Goal: Task Accomplishment & Management: Manage account settings

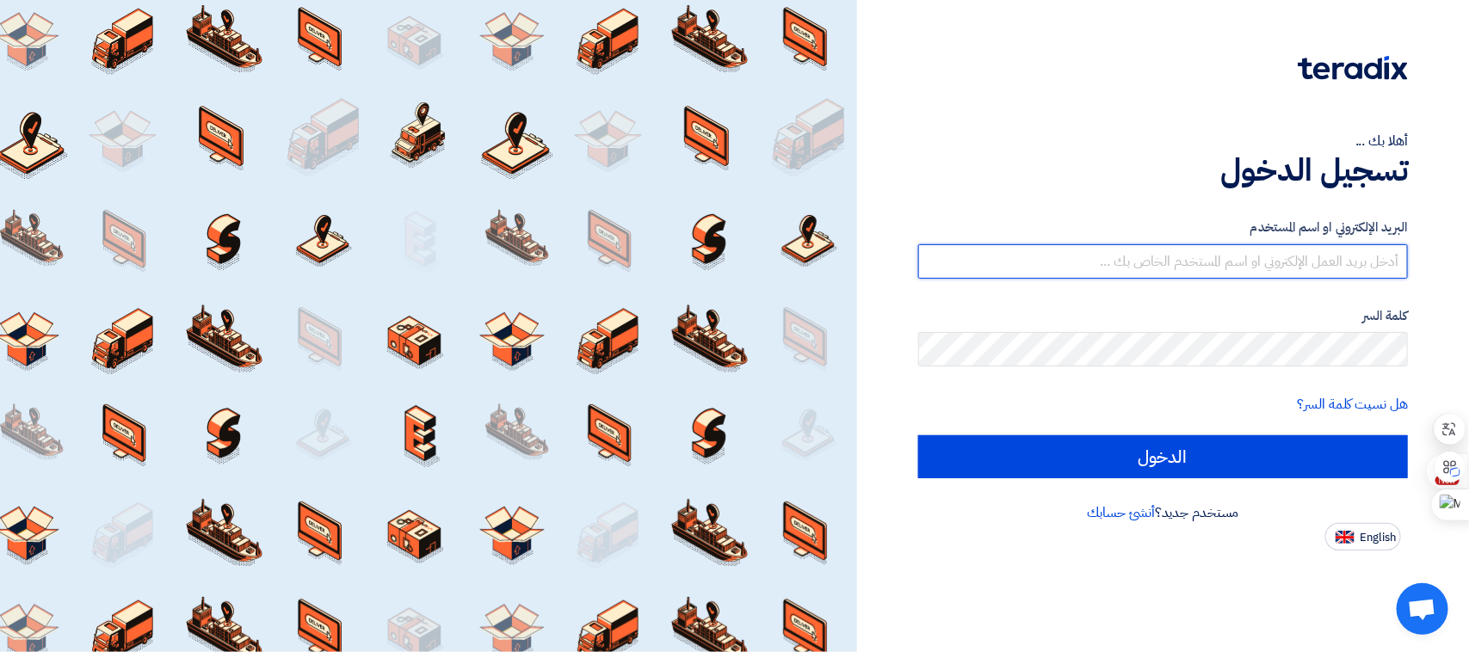
type input "[EMAIL_ADDRESS][DOMAIN_NAME]"
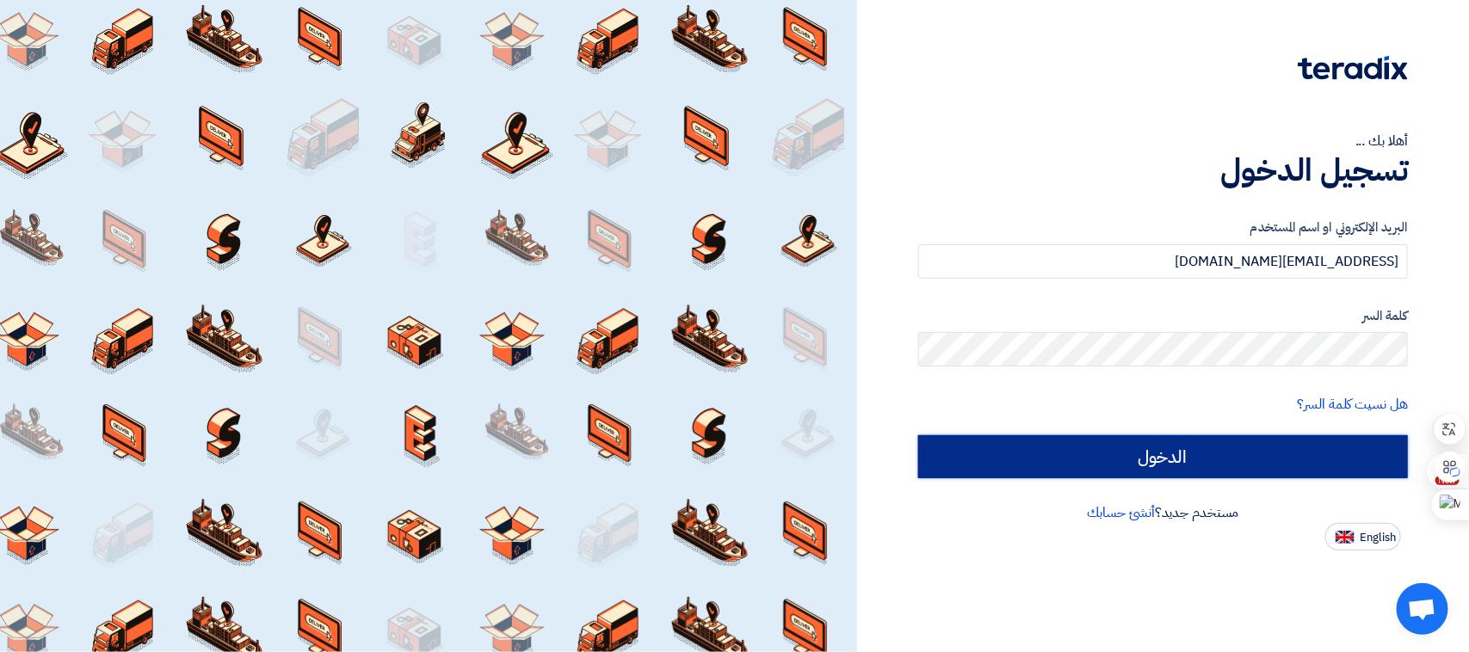
click at [1263, 450] on input "الدخول" at bounding box center [1163, 456] width 490 height 43
type input "Sign in"
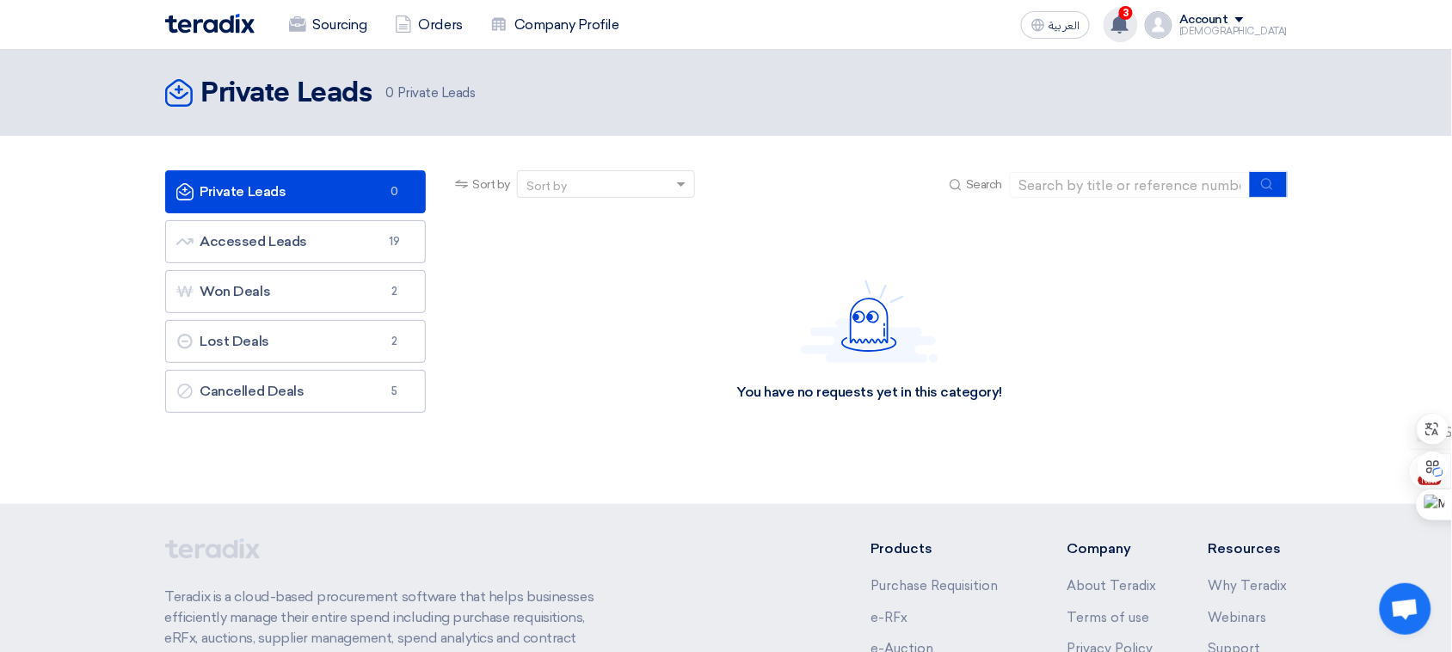
click at [1129, 18] on use at bounding box center [1120, 24] width 17 height 19
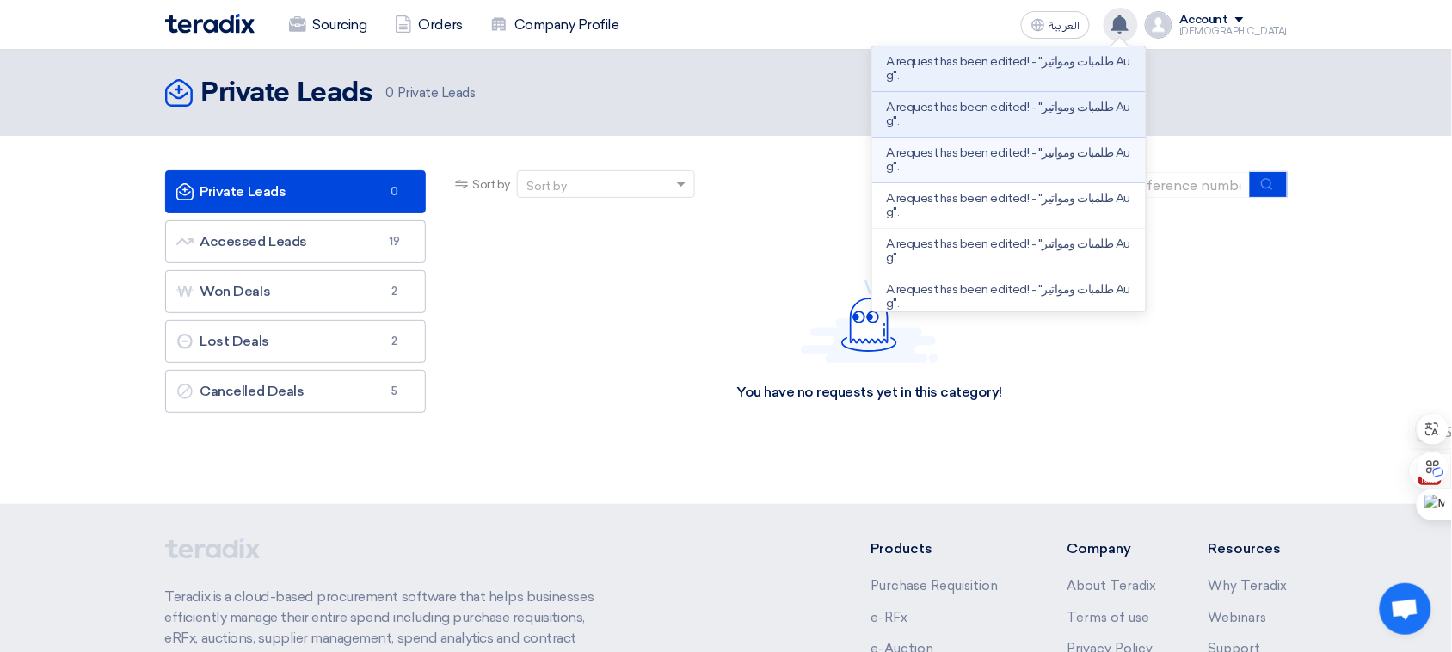
click at [1029, 143] on li "A request has been edited! - "طلمبات ومواتير Aug"." at bounding box center [1009, 161] width 274 height 46
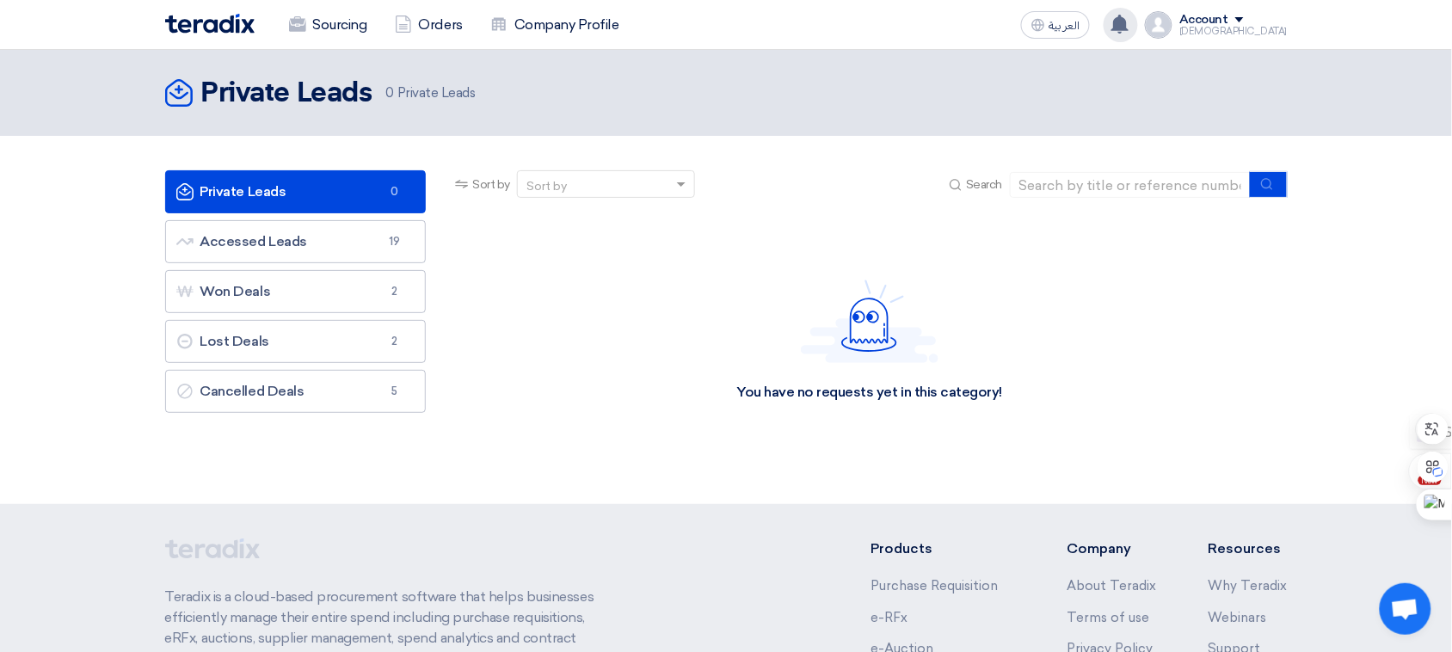
click at [1129, 22] on use at bounding box center [1120, 24] width 17 height 19
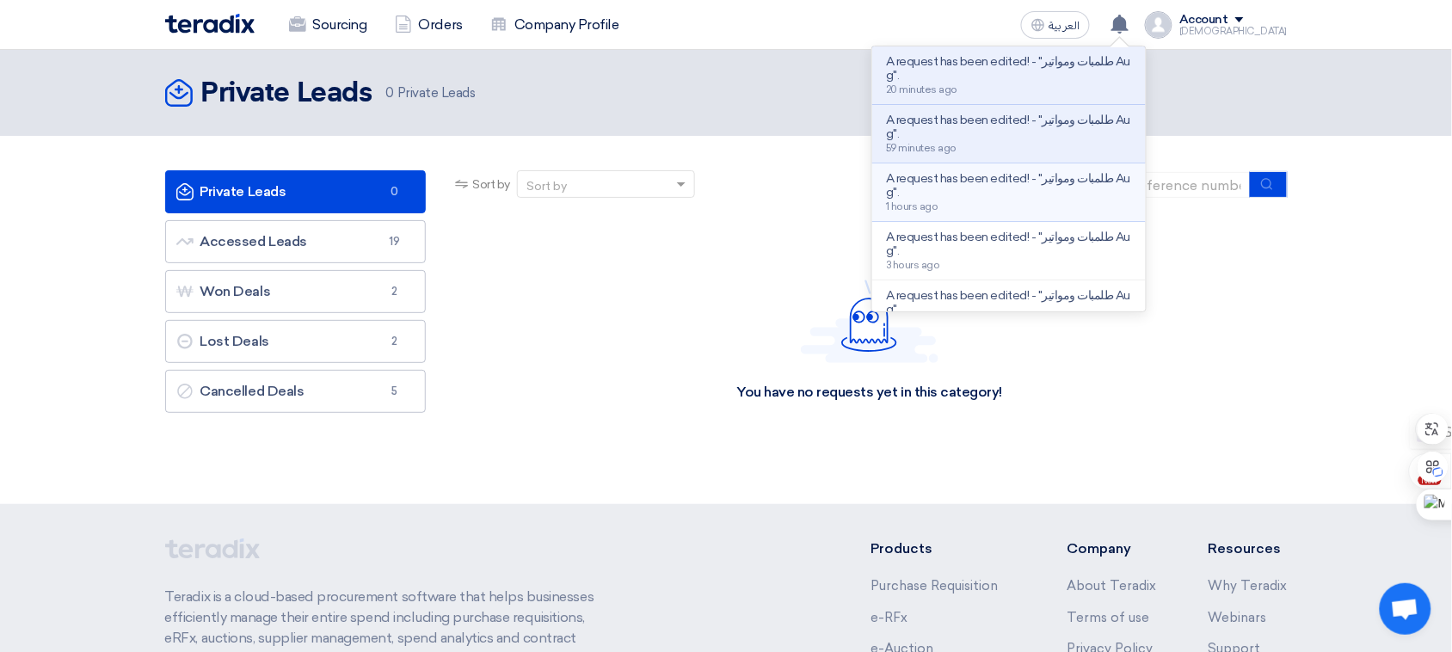
click at [1041, 182] on p "A request has been edited! - "طلمبات ومواتير Aug"." at bounding box center [1009, 186] width 246 height 28
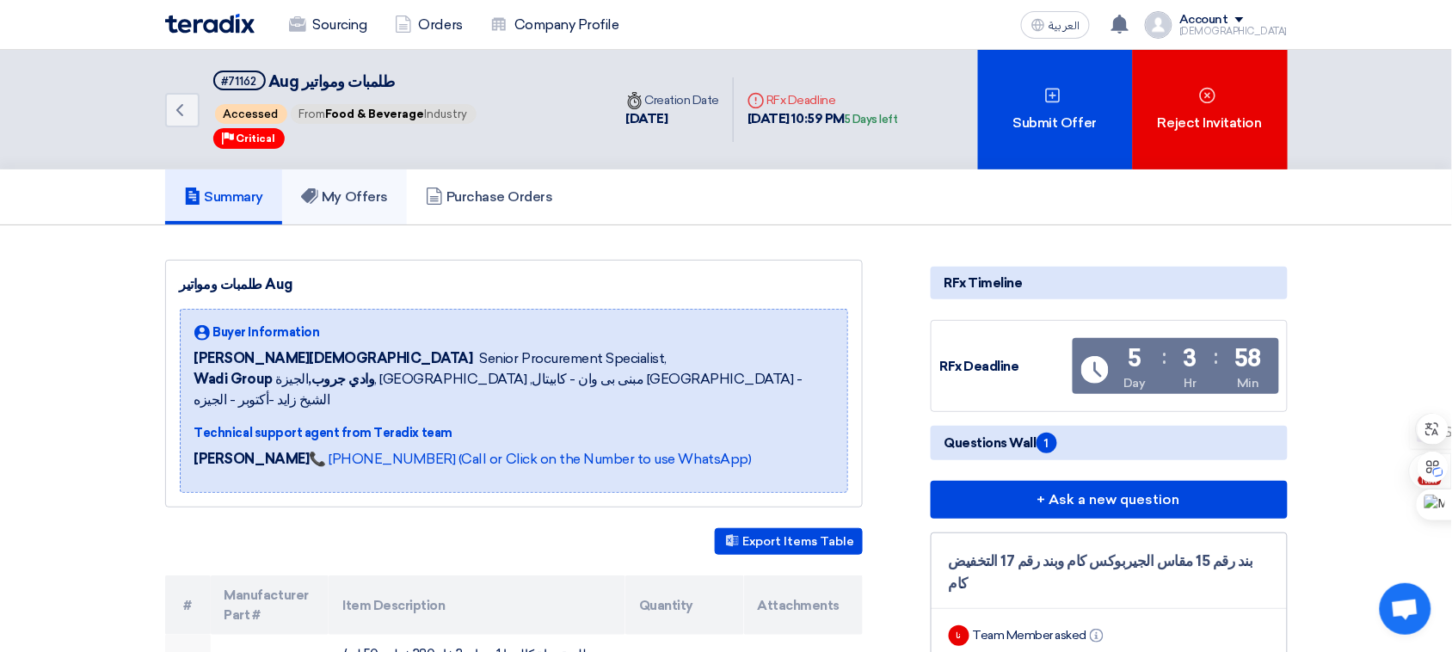
click at [366, 188] on h5 "My Offers" at bounding box center [344, 196] width 87 height 17
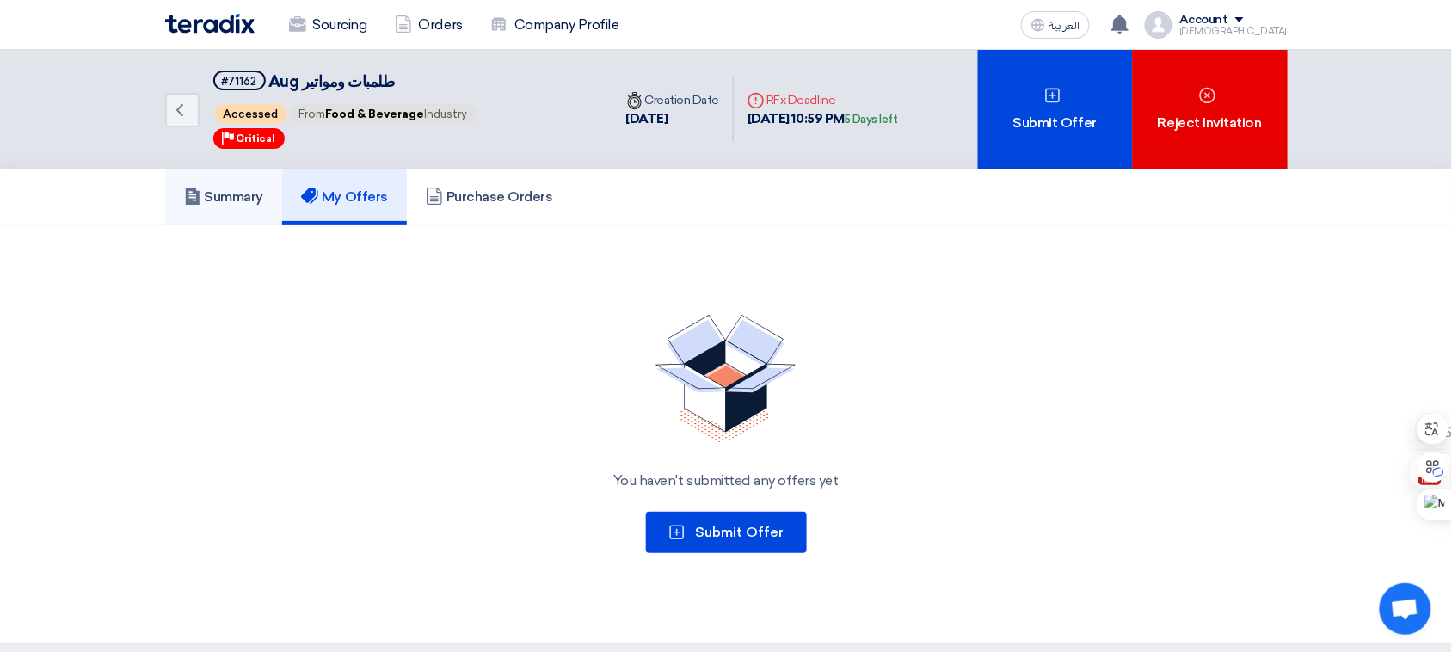
click at [218, 198] on h5 "Summary" at bounding box center [224, 196] width 80 height 17
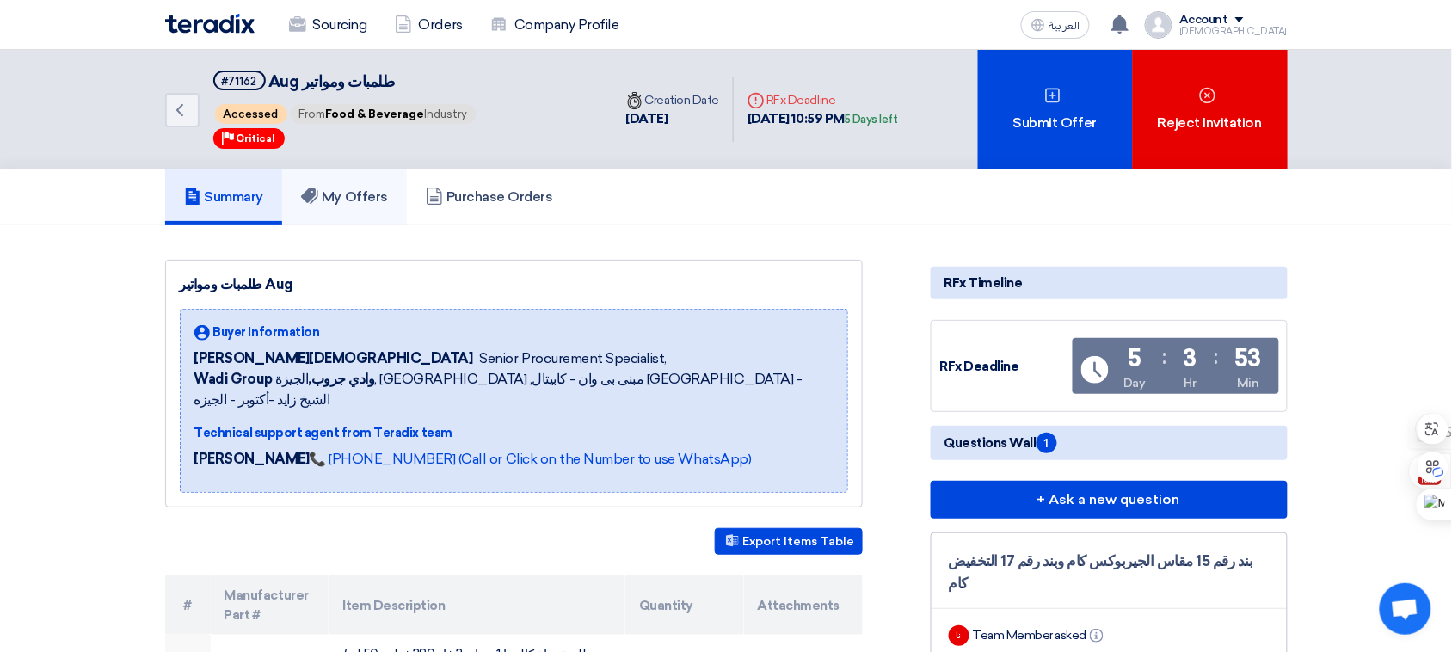
click at [354, 194] on h5 "My Offers" at bounding box center [344, 196] width 87 height 17
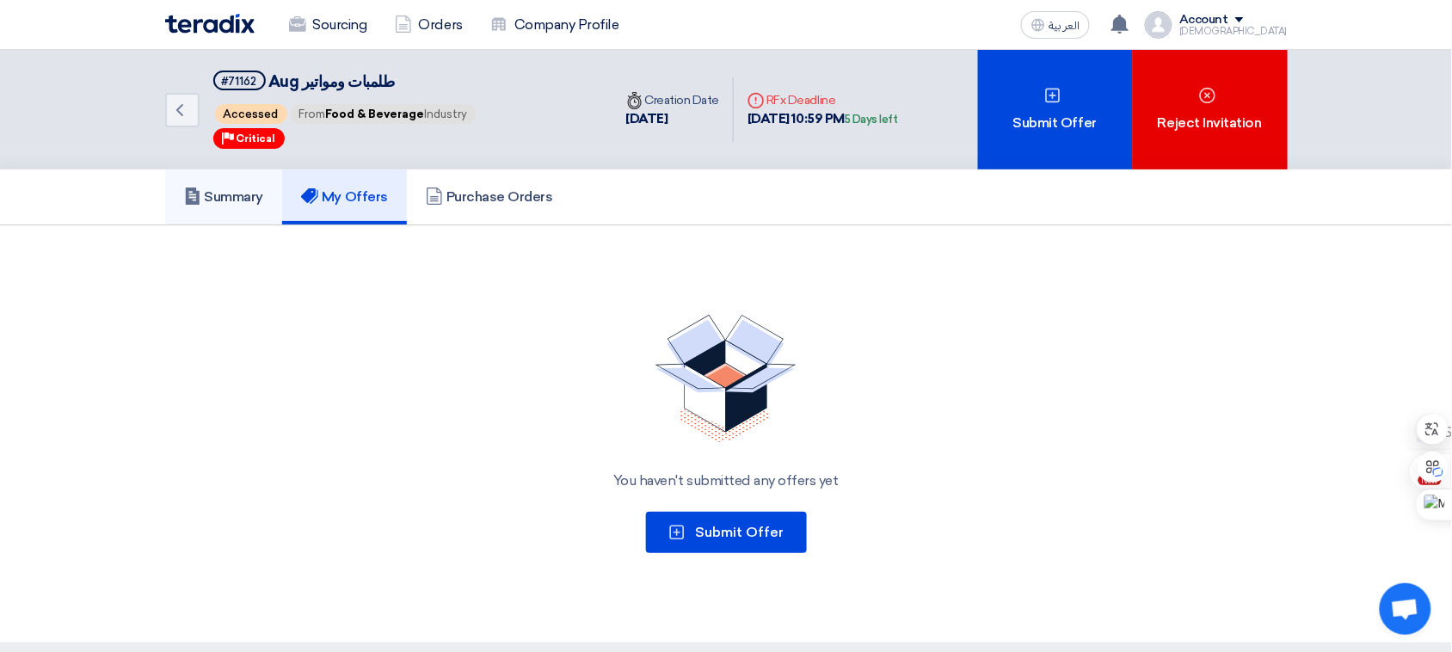
click at [224, 191] on h5 "Summary" at bounding box center [224, 196] width 80 height 17
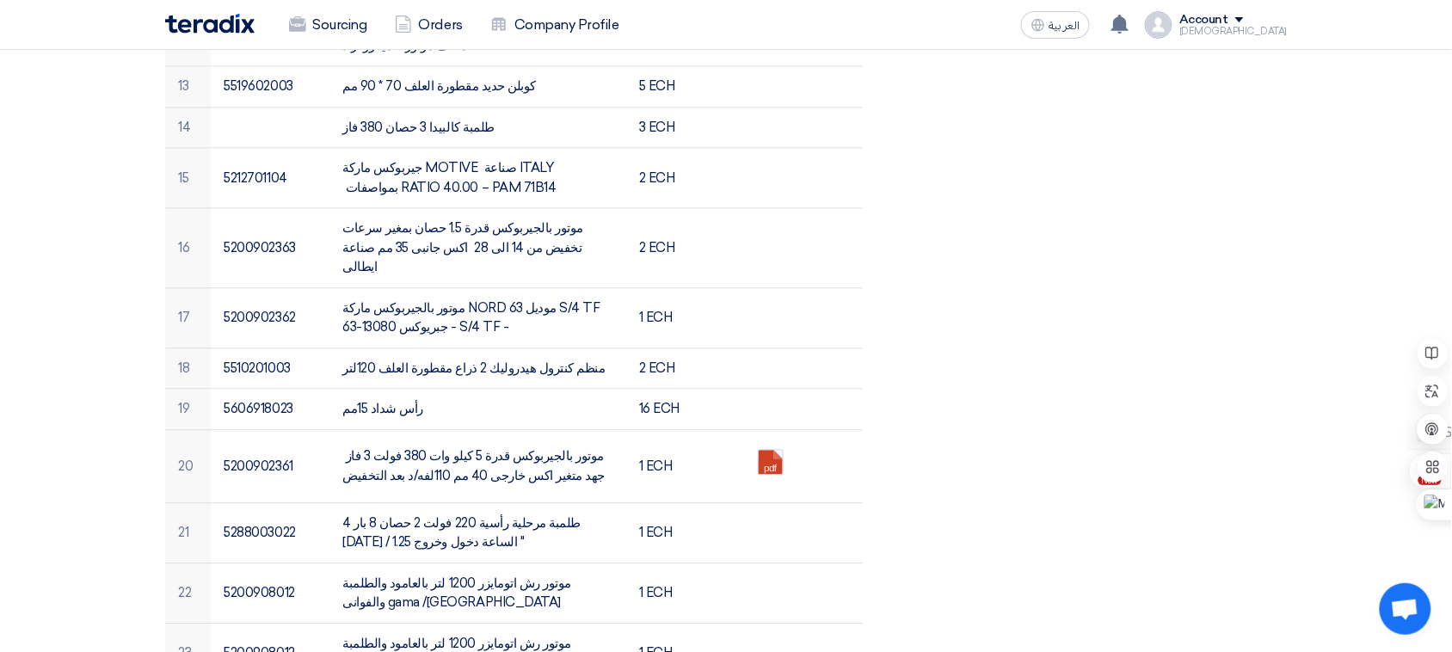
scroll to position [1166, 0]
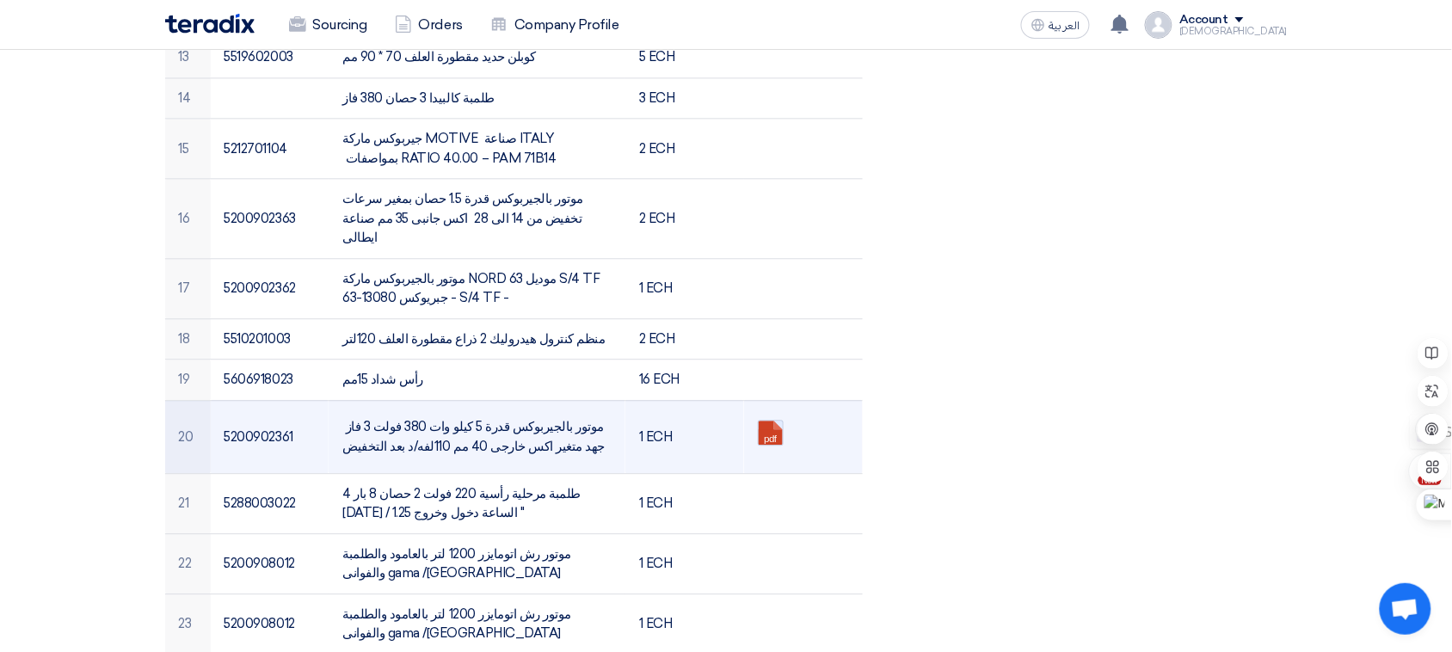
click at [772, 421] on link at bounding box center [828, 472] width 138 height 103
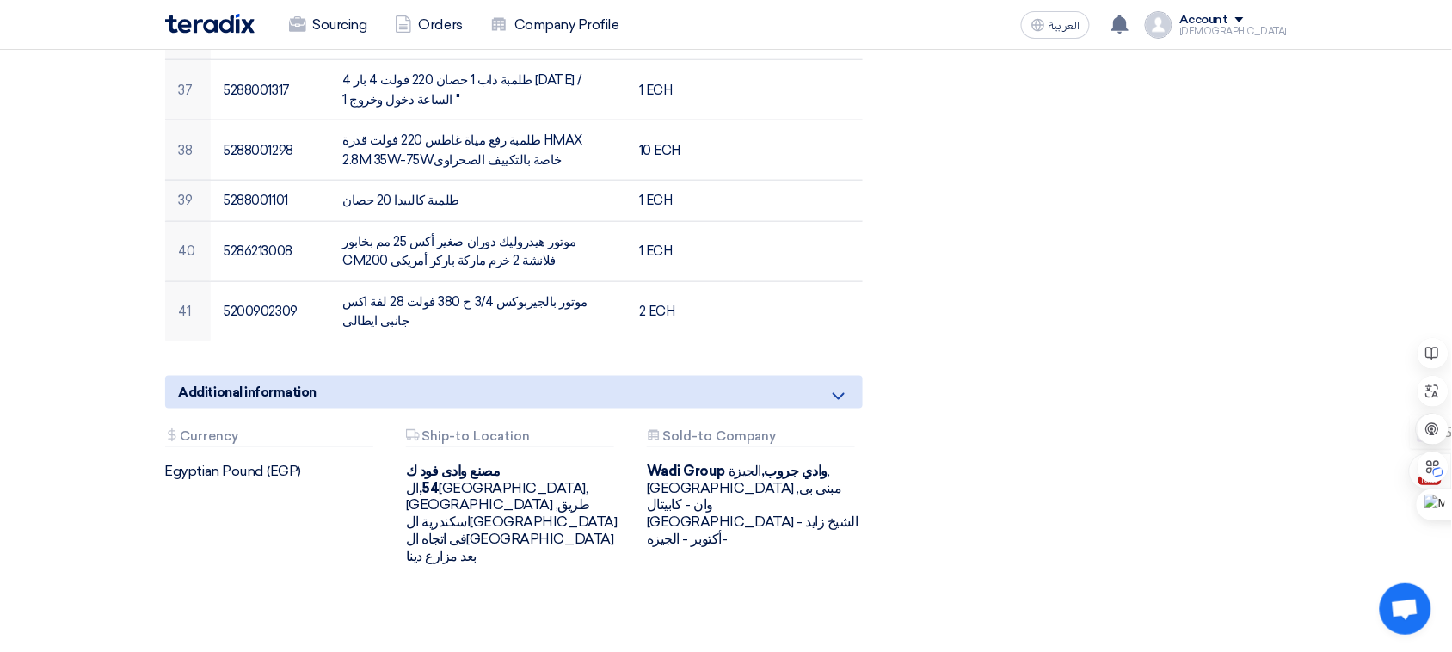
scroll to position [2414, 0]
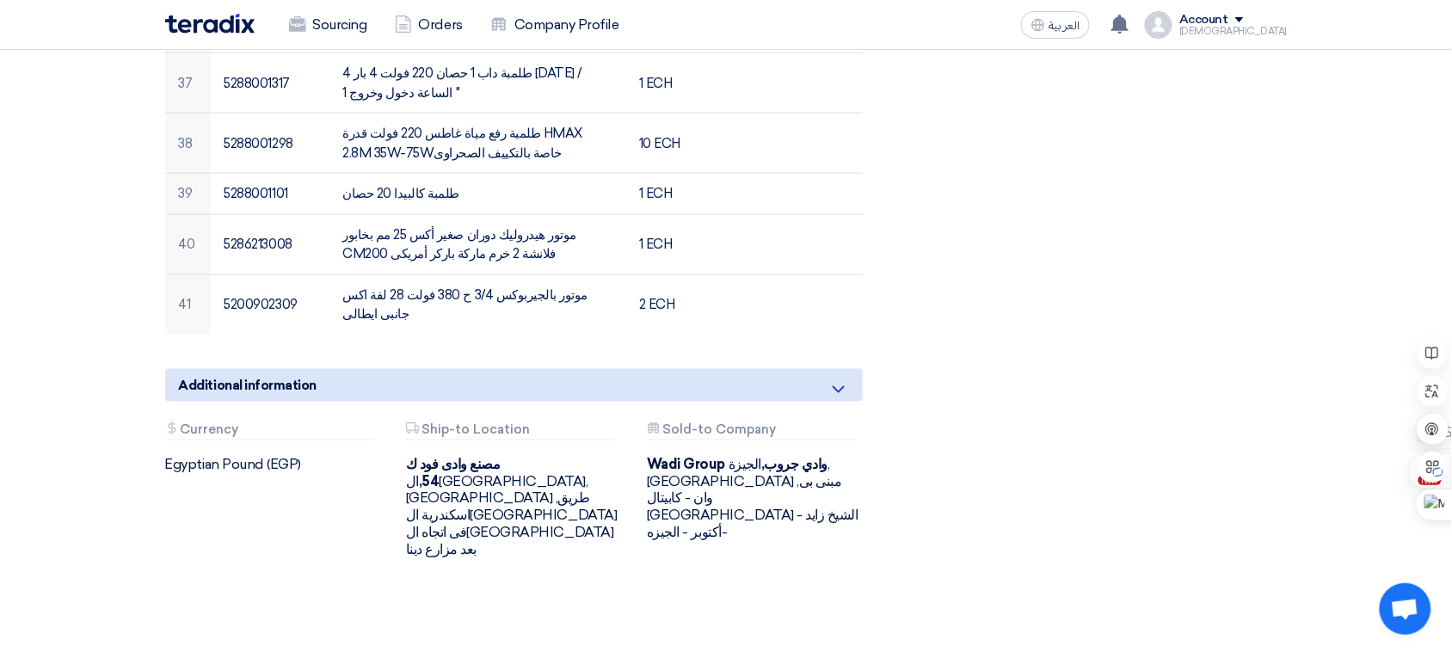
click at [833, 379] on icon at bounding box center [838, 389] width 21 height 21
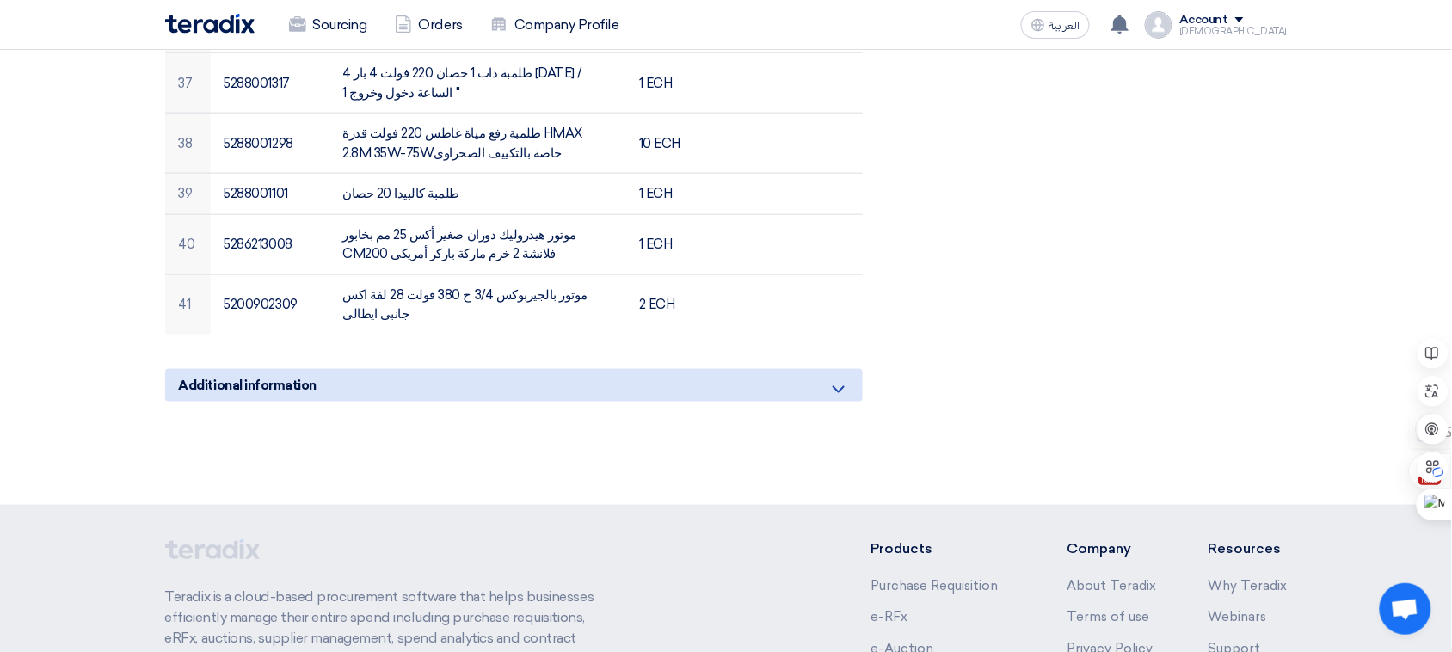
click at [833, 379] on icon at bounding box center [838, 389] width 21 height 21
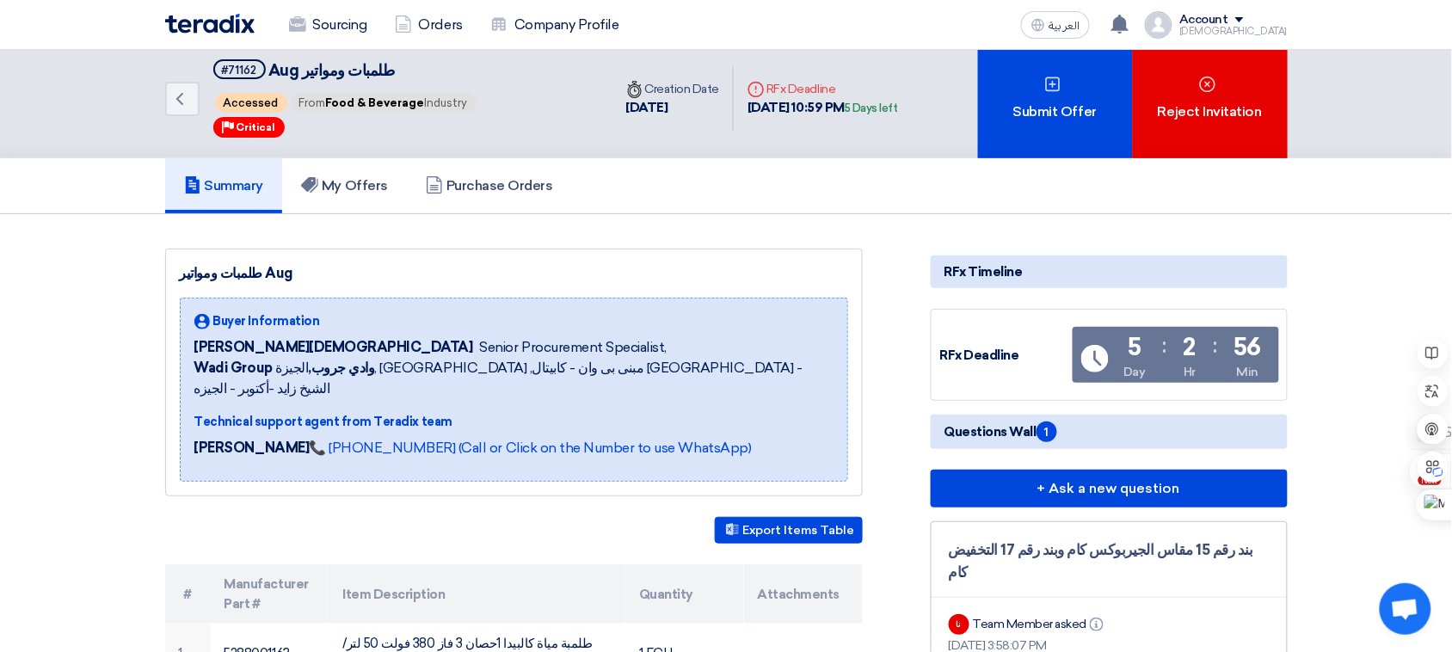
scroll to position [0, 0]
